Goal: Task Accomplishment & Management: Use online tool/utility

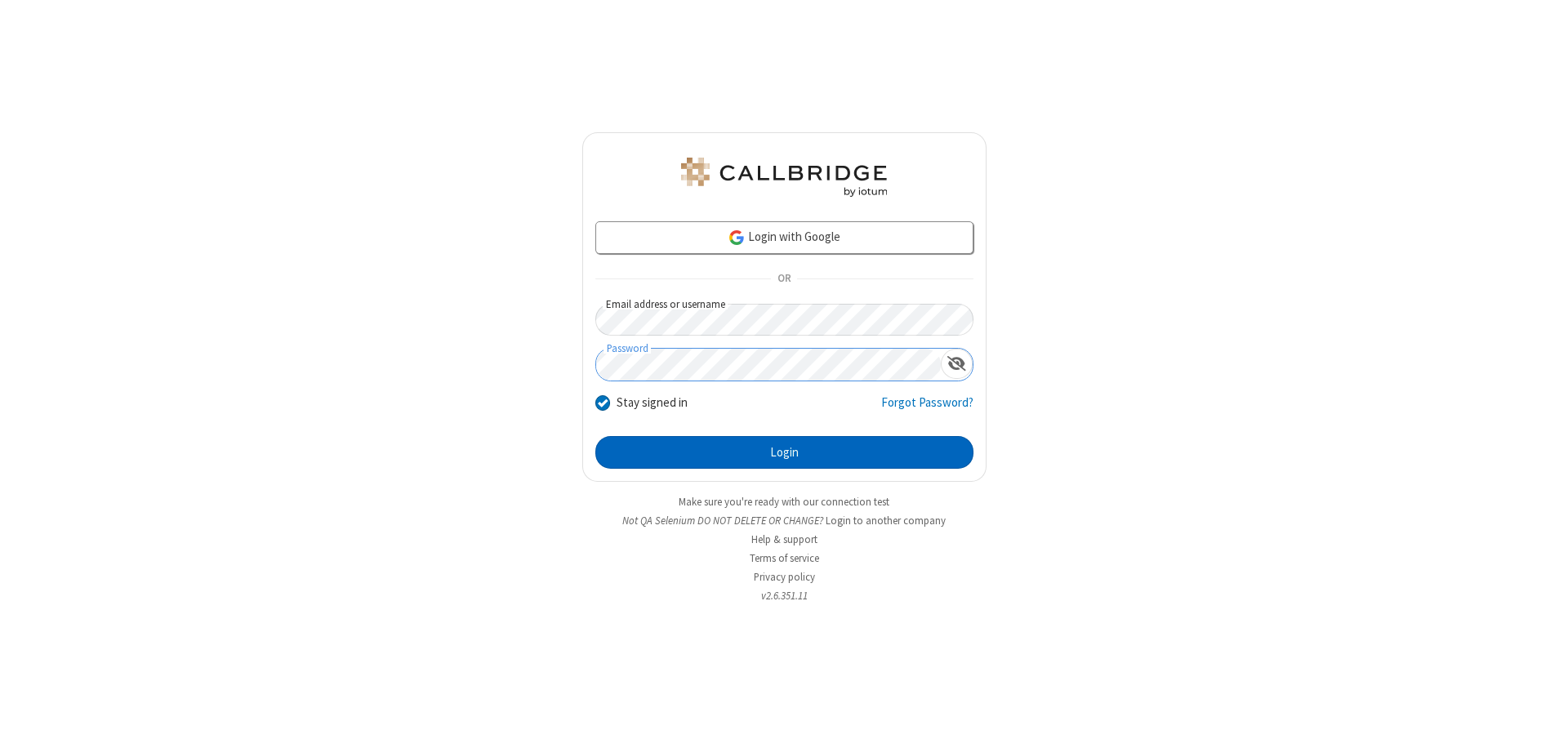
click at [784, 453] on button "Login" at bounding box center [784, 452] width 378 height 33
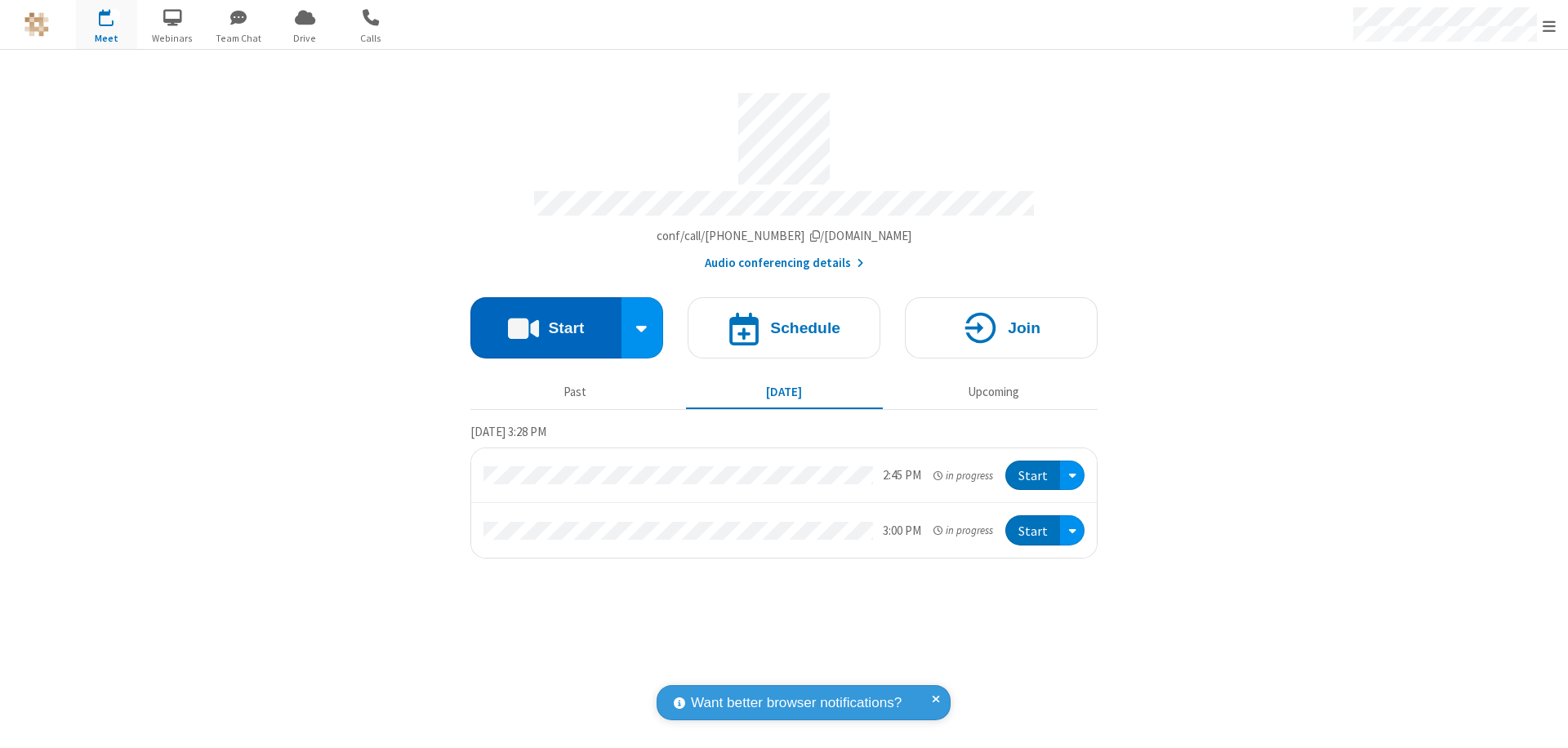
click at [546, 320] on button "Start" at bounding box center [546, 328] width 151 height 61
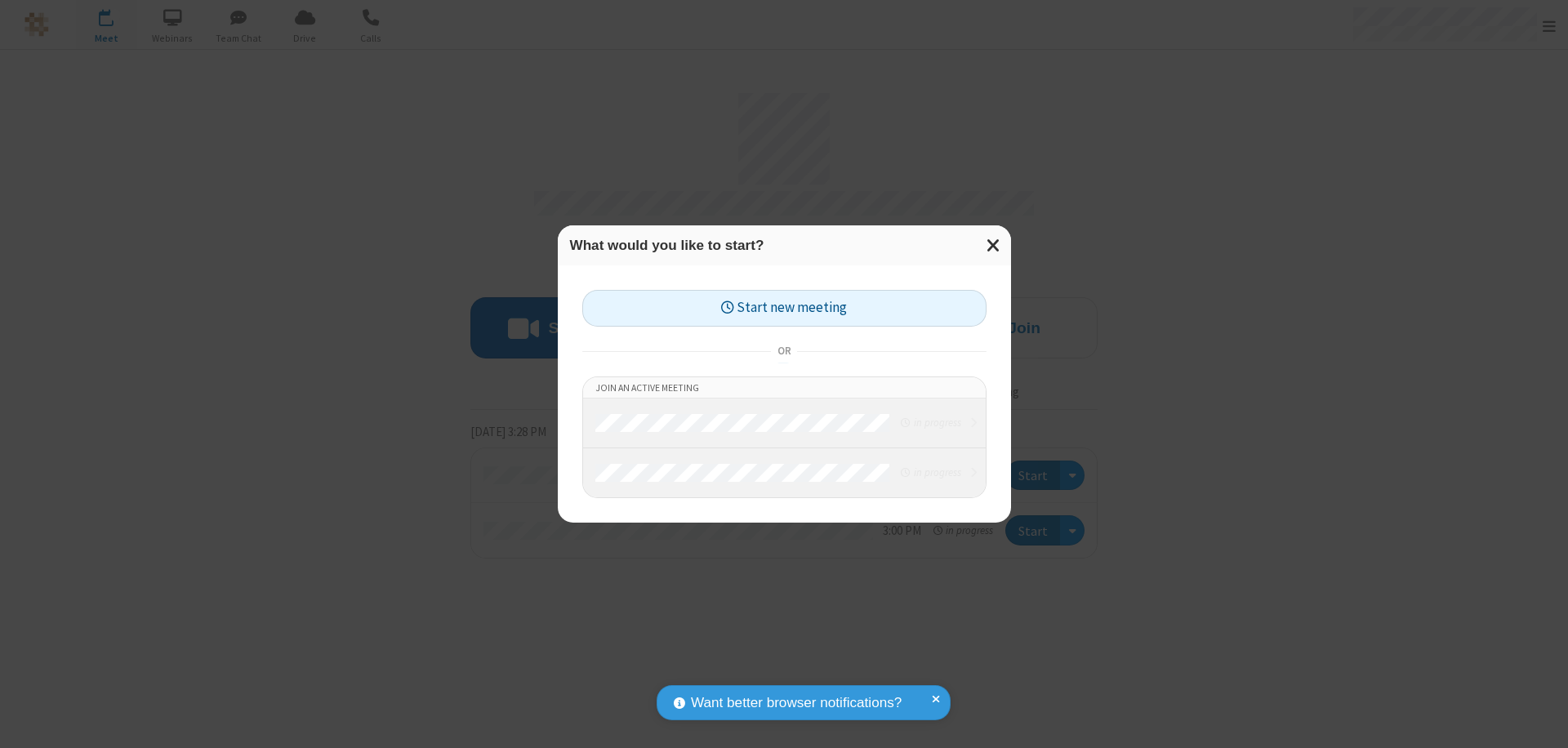
click at [784, 307] on button "Start new meeting" at bounding box center [784, 307] width 404 height 37
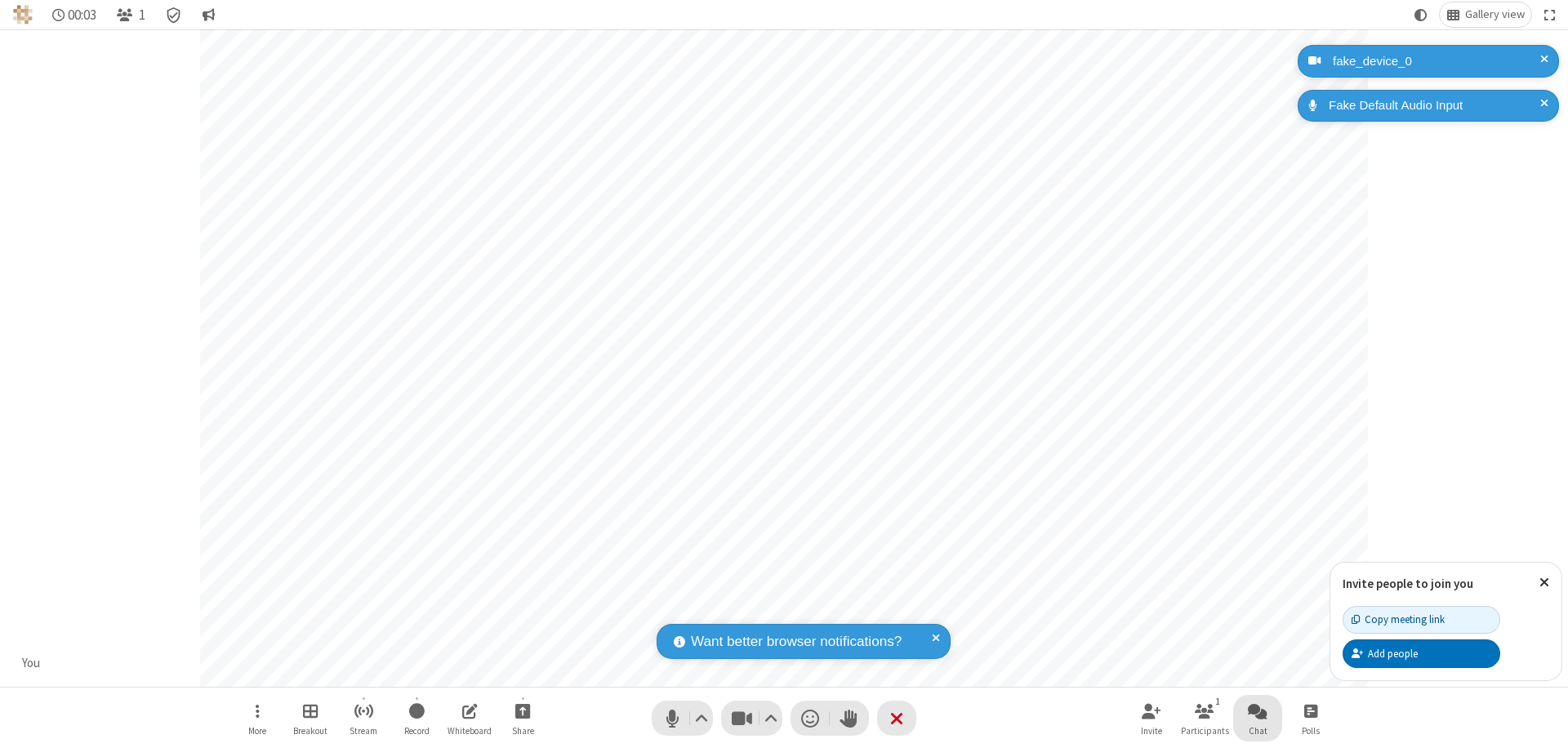
click at [1258, 710] on span "Open chat" at bounding box center [1258, 710] width 20 height 21
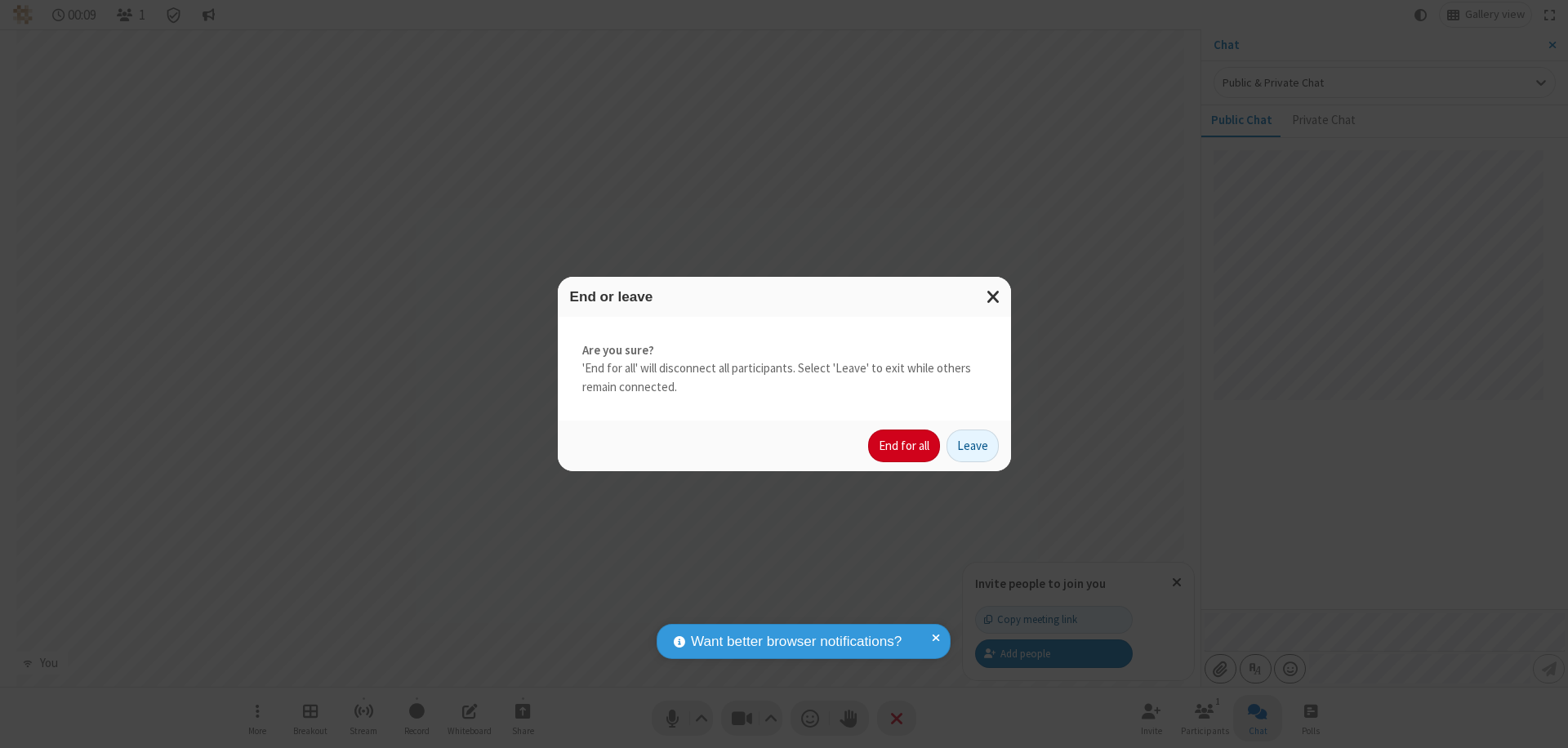
click at [905, 446] on button "End for all" at bounding box center [904, 446] width 72 height 33
